Goal: Task Accomplishment & Management: Complete application form

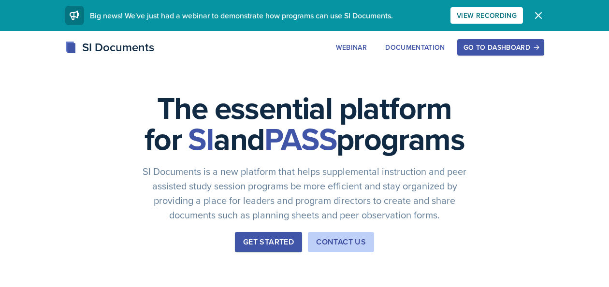
click at [514, 51] on div "Go to Dashboard" at bounding box center [500, 47] width 74 height 8
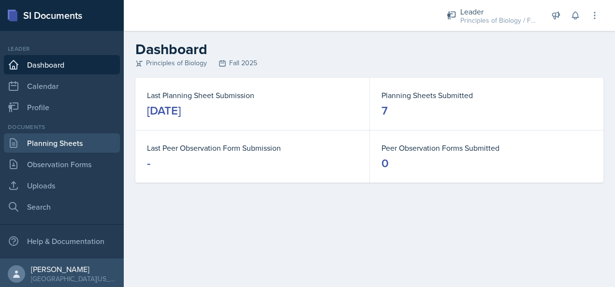
click at [55, 143] on link "Planning Sheets" at bounding box center [62, 142] width 116 height 19
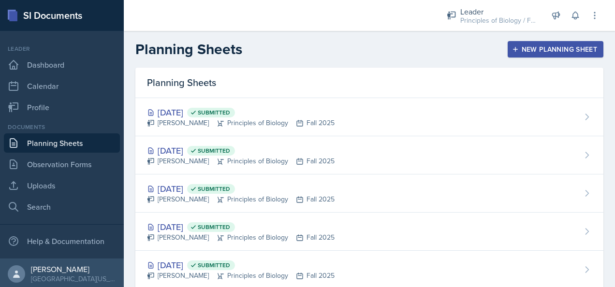
click at [538, 48] on div "New Planning Sheet" at bounding box center [555, 49] width 83 height 8
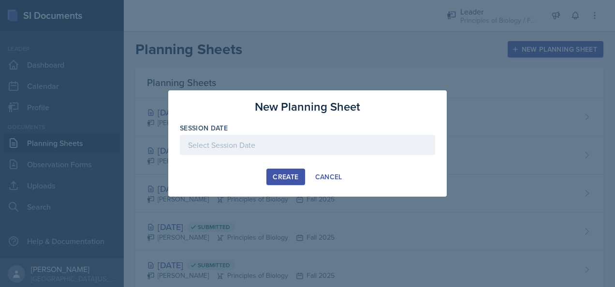
click at [320, 145] on div at bounding box center [307, 145] width 255 height 20
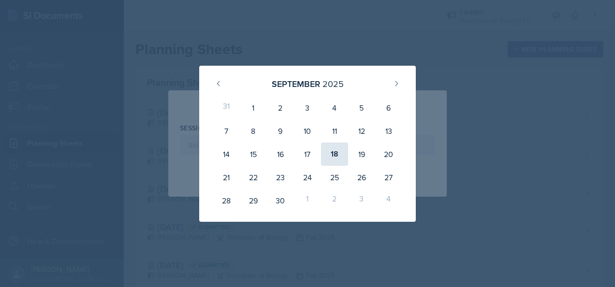
click at [333, 150] on div "18" at bounding box center [334, 154] width 27 height 23
type input "[DATE]"
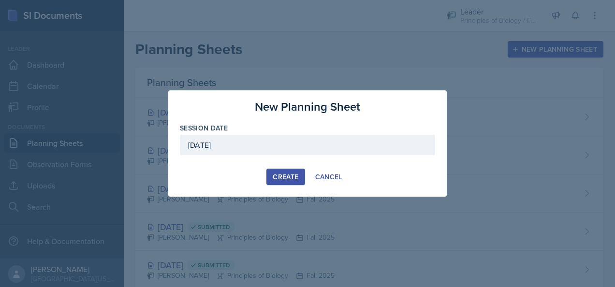
click at [282, 174] on div "Create" at bounding box center [286, 177] width 26 height 8
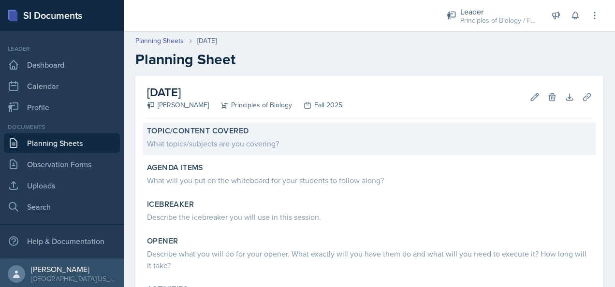
click at [235, 141] on div "What topics/subjects are you covering?" at bounding box center [369, 144] width 445 height 12
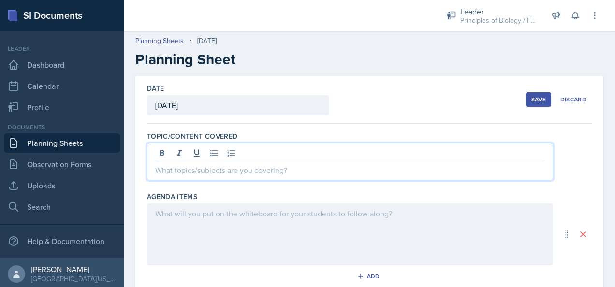
click at [234, 148] on div at bounding box center [350, 161] width 406 height 37
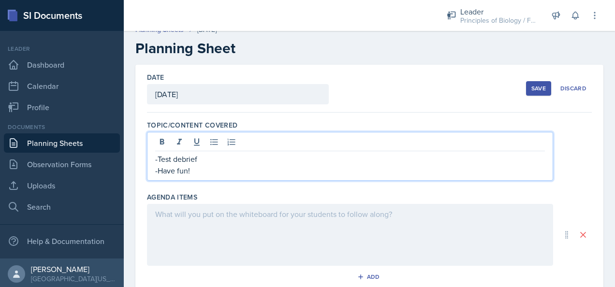
scroll to position [12, 0]
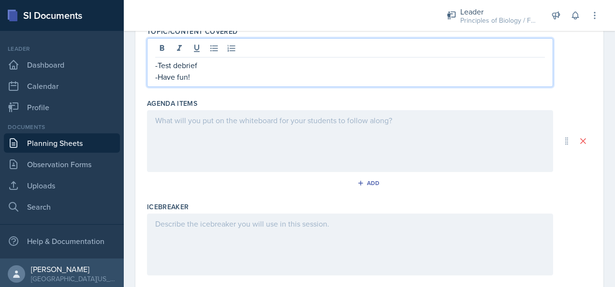
click at [225, 118] on p at bounding box center [350, 121] width 390 height 12
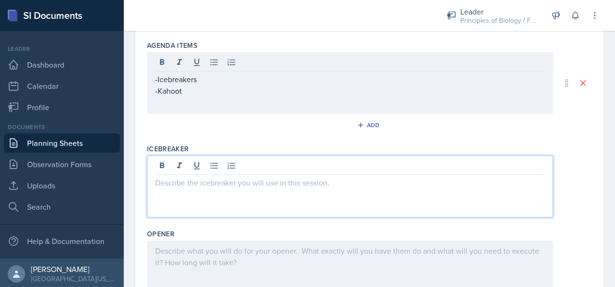
scroll to position [162, 0]
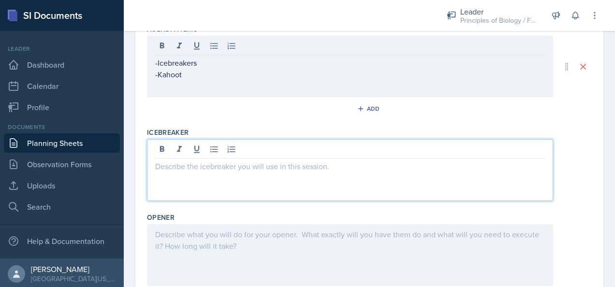
click at [195, 166] on p at bounding box center [350, 166] width 390 height 12
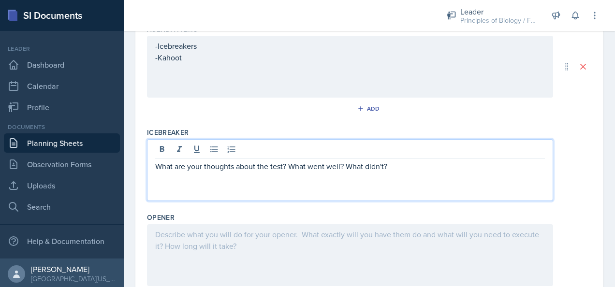
click at [155, 165] on p "What are your thoughts about the test? What went well? What didn't?" at bounding box center [350, 166] width 390 height 12
click at [157, 173] on p at bounding box center [350, 178] width 390 height 12
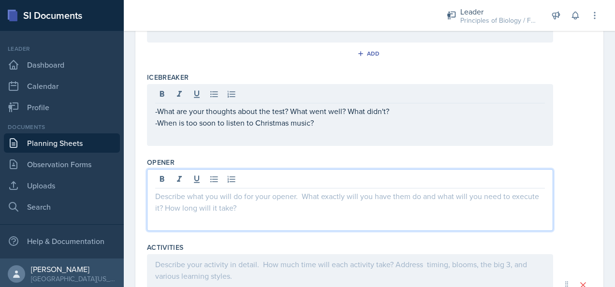
scroll to position [234, 0]
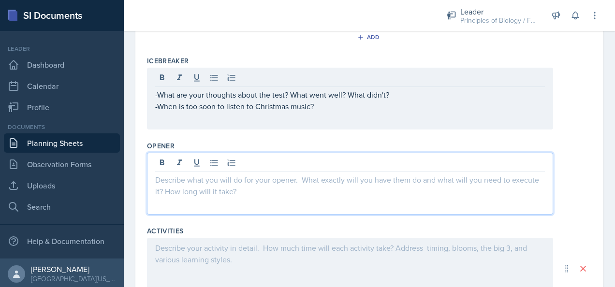
click at [213, 179] on p at bounding box center [350, 180] width 390 height 12
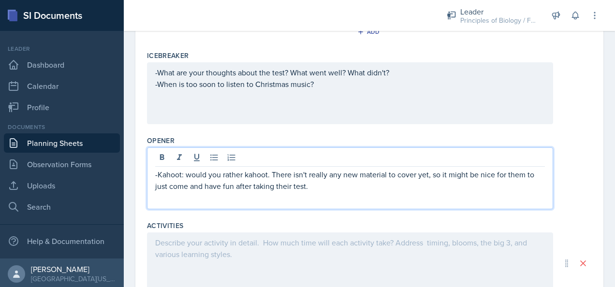
scroll to position [239, 0]
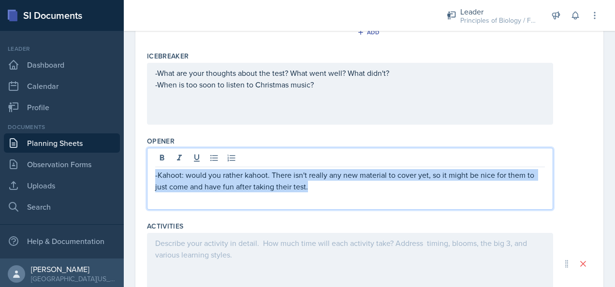
drag, startPoint x: 310, startPoint y: 188, endPoint x: 148, endPoint y: 176, distance: 161.8
click at [148, 176] on div "-Kahoot: would you rather kahoot. There isn't really any new material to cover …" at bounding box center [350, 179] width 406 height 62
copy p "-Kahoot: would you rather kahoot. There isn't really any new material to cover …"
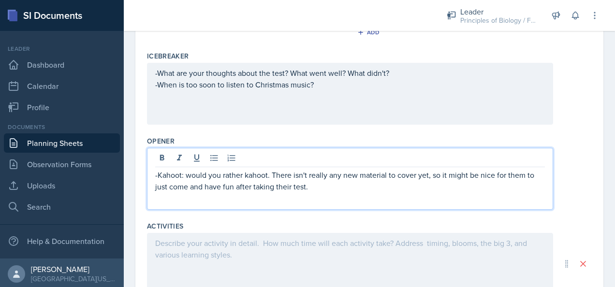
click at [170, 250] on div at bounding box center [350, 264] width 406 height 62
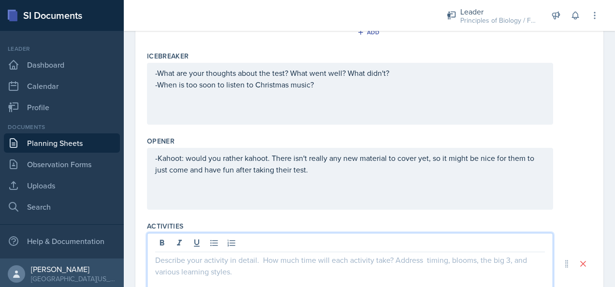
scroll to position [255, 0]
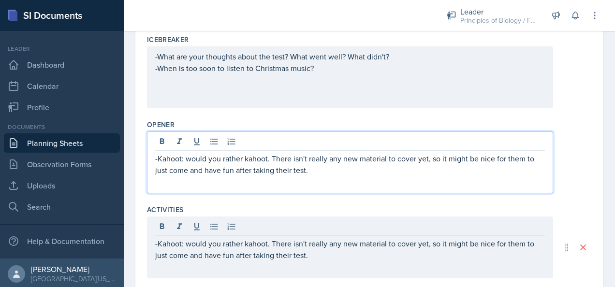
drag, startPoint x: 312, startPoint y: 150, endPoint x: 319, endPoint y: 165, distance: 16.9
click at [319, 165] on p "-Kahoot: would you rather kahoot. There isn't really any new material to cover …" at bounding box center [350, 164] width 390 height 23
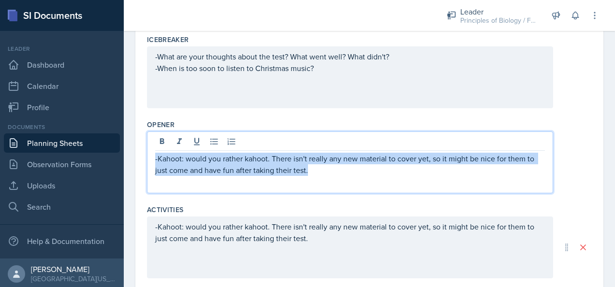
drag, startPoint x: 308, startPoint y: 170, endPoint x: 152, endPoint y: 155, distance: 157.3
click at [152, 155] on div "-Kahoot: would you rather kahoot. There isn't really any new material to cover …" at bounding box center [350, 162] width 406 height 62
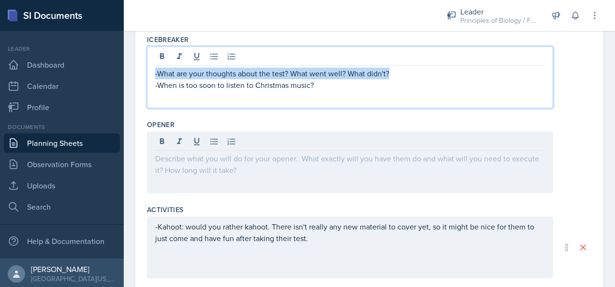
drag, startPoint x: 392, startPoint y: 53, endPoint x: 142, endPoint y: 67, distance: 251.2
click at [142, 67] on div "Date [DATE] [DATE] 31 1 2 3 4 5 6 7 8 9 10 11 12 13 14 15 16 17 18 19 20 21 22 …" at bounding box center [369, 118] width 468 height 595
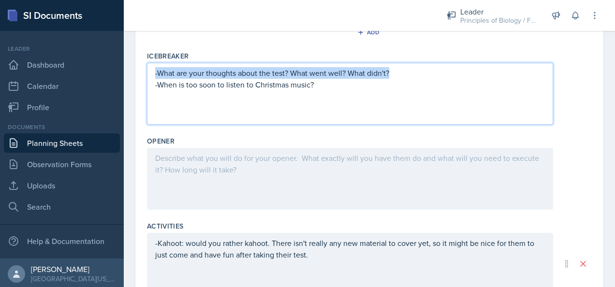
copy p "-What are your thoughts about the test? What went well? What didn't?"
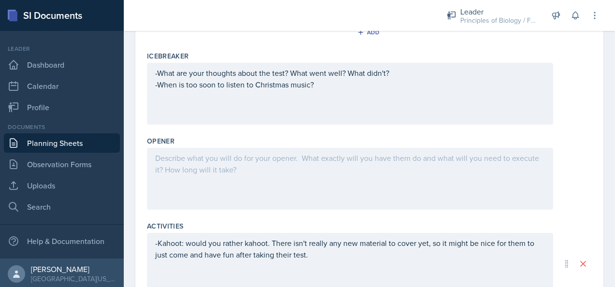
click at [169, 163] on div at bounding box center [350, 179] width 406 height 62
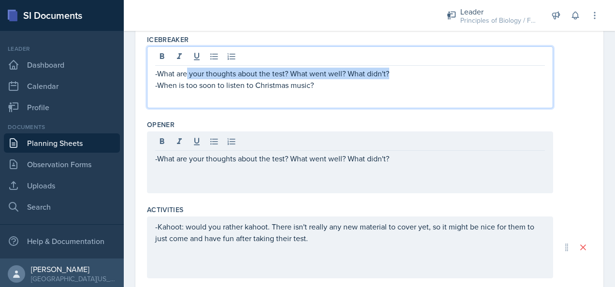
drag, startPoint x: 388, startPoint y: 56, endPoint x: 186, endPoint y: 74, distance: 202.8
click at [186, 74] on p "-What are your thoughts about the test? What went well? What didn't?" at bounding box center [350, 74] width 390 height 12
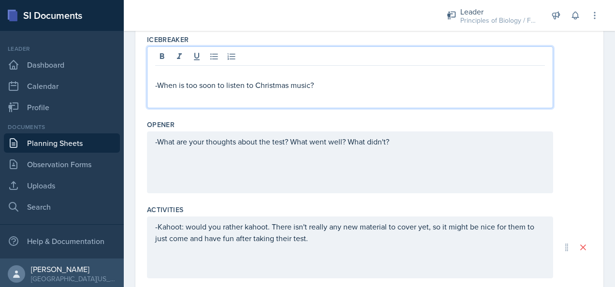
click at [153, 85] on div "-When is too soon to listen to Christmas music?" at bounding box center [350, 77] width 406 height 62
click at [154, 84] on div "-When is too soon to listen to Christmas music?" at bounding box center [350, 77] width 406 height 62
click at [156, 84] on p "-When is too soon to listen to Christmas music?" at bounding box center [350, 85] width 390 height 12
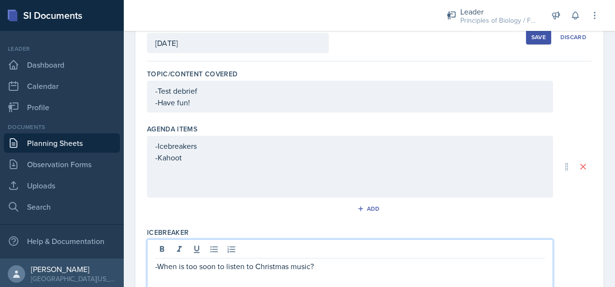
scroll to position [63, 0]
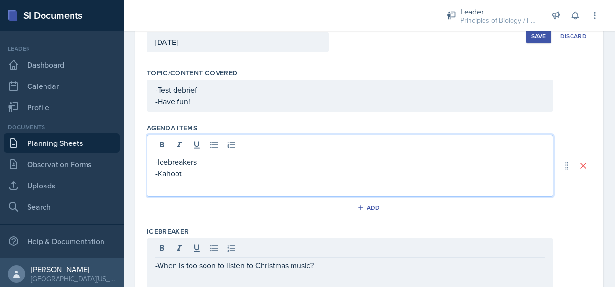
click at [198, 156] on p "-Icebreakers" at bounding box center [350, 162] width 390 height 12
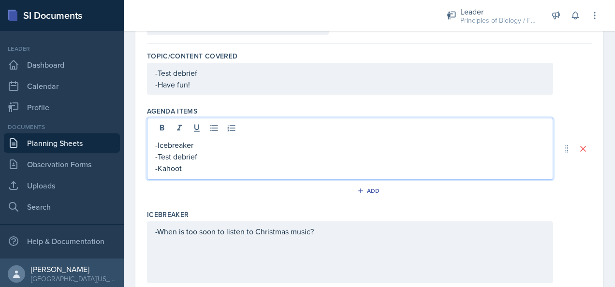
click at [194, 165] on p "-Kahoot" at bounding box center [350, 168] width 390 height 12
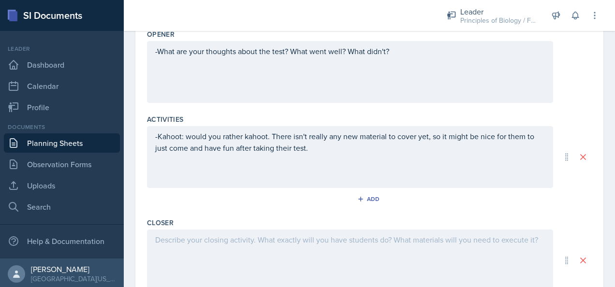
scroll to position [362, 0]
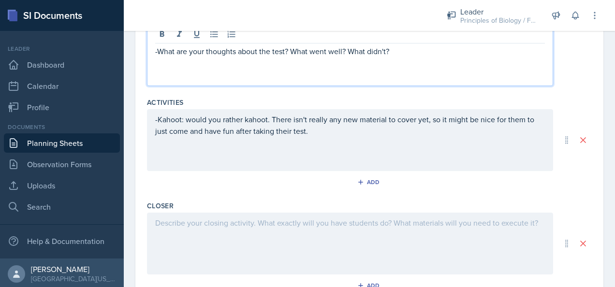
click at [157, 49] on p "-What are your thoughts about the test? What went well? What didn't?" at bounding box center [350, 51] width 390 height 12
click at [318, 135] on div "-Kahoot: would you rather kahoot. There isn't really any new material to cover …" at bounding box center [350, 131] width 390 height 35
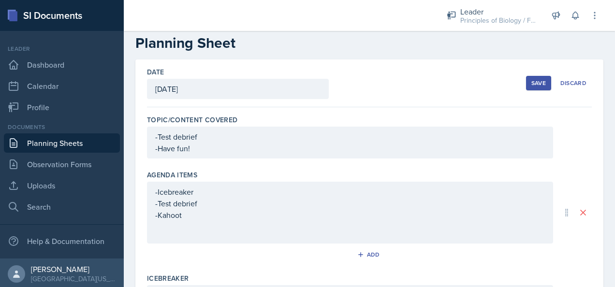
scroll to position [0, 0]
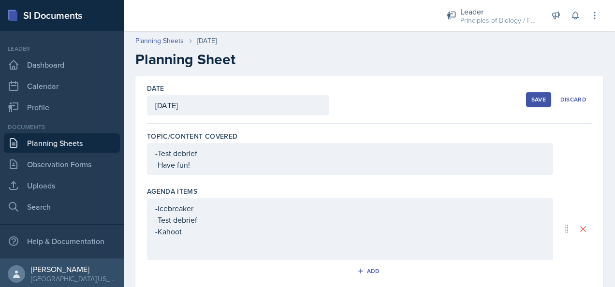
click at [531, 100] on div "Save" at bounding box center [538, 100] width 14 height 8
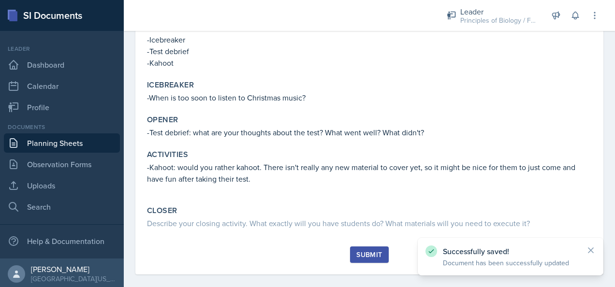
scroll to position [160, 0]
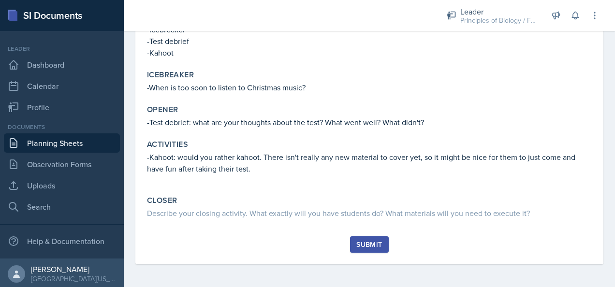
click at [369, 247] on div "Submit" at bounding box center [369, 245] width 26 height 8
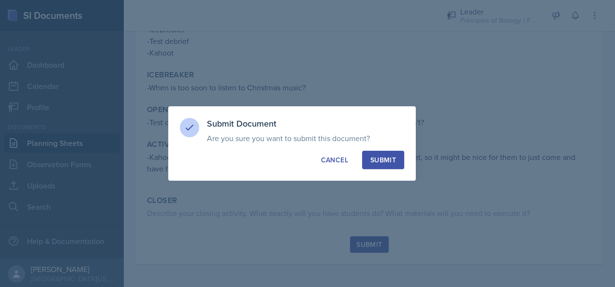
click at [379, 148] on div "Submit Document Are you sure you want to submit this document? This document wi…" at bounding box center [291, 143] width 247 height 74
click at [382, 154] on button "Submit" at bounding box center [383, 160] width 42 height 18
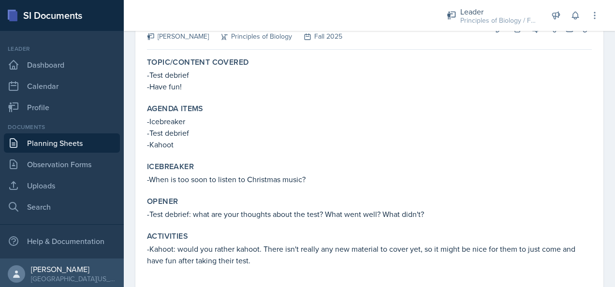
scroll to position [0, 0]
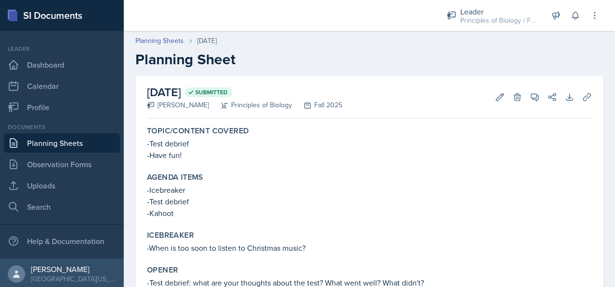
click at [64, 143] on link "Planning Sheets" at bounding box center [62, 142] width 116 height 19
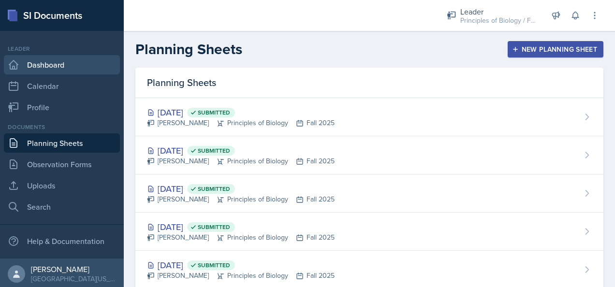
click at [59, 64] on link "Dashboard" at bounding box center [62, 64] width 116 height 19
